Goal: Task Accomplishment & Management: Use online tool/utility

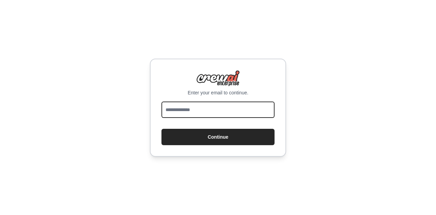
click at [192, 111] on input "email" at bounding box center [217, 109] width 113 height 16
type input "**********"
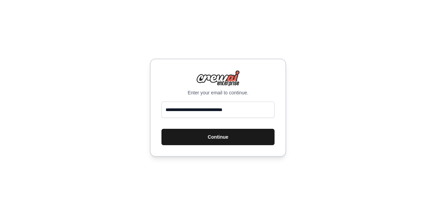
click at [202, 137] on button "Continue" at bounding box center [217, 137] width 113 height 16
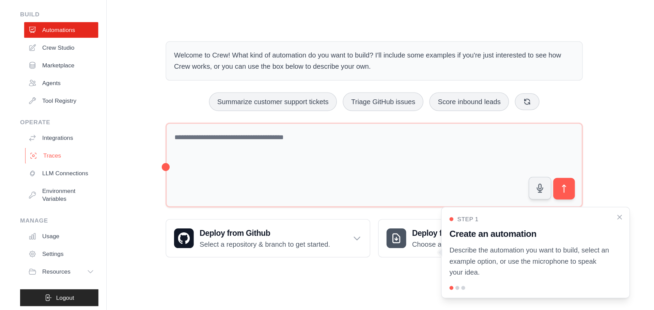
scroll to position [30, 0]
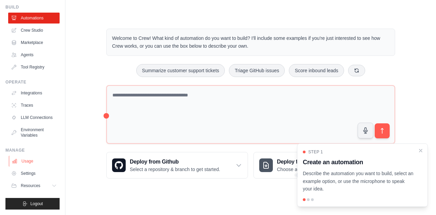
click at [31, 162] on link "Usage" at bounding box center [34, 161] width 51 height 11
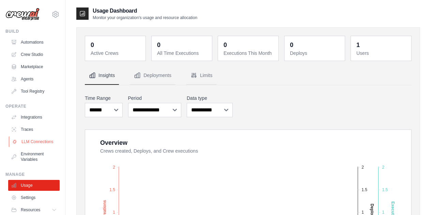
click at [39, 144] on link "LLM Connections" at bounding box center [34, 141] width 51 height 11
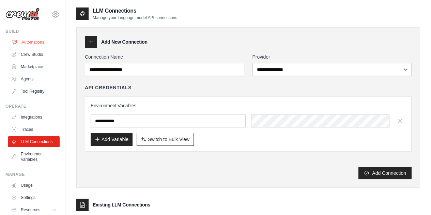
click at [30, 38] on link "Automations" at bounding box center [34, 42] width 51 height 11
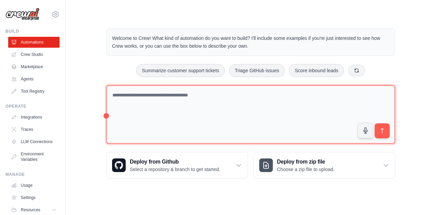
click at [171, 97] on textarea at bounding box center [250, 114] width 289 height 59
